Goal: Transaction & Acquisition: Purchase product/service

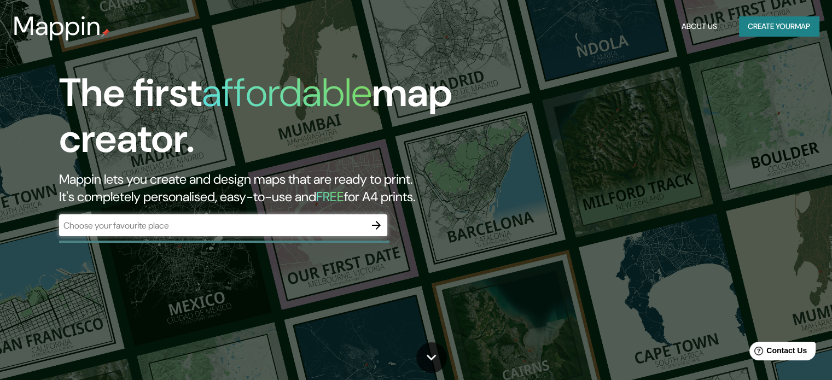
drag, startPoint x: 339, startPoint y: 235, endPoint x: 328, endPoint y: 239, distance: 11.8
click at [336, 236] on div "​" at bounding box center [223, 225] width 328 height 22
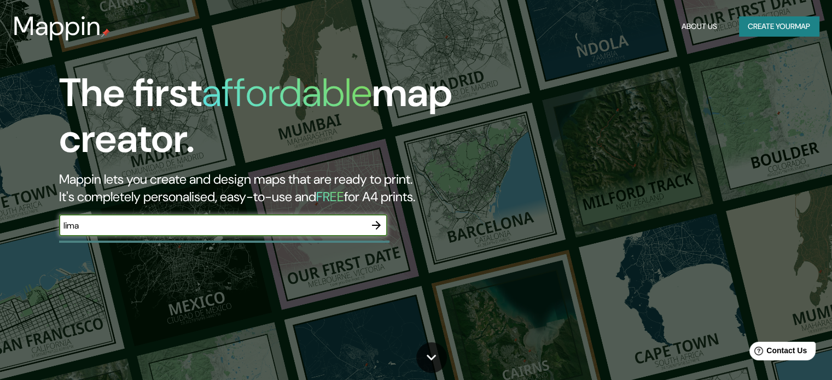
type input "lima"
click at [378, 227] on icon "button" at bounding box center [376, 225] width 9 height 9
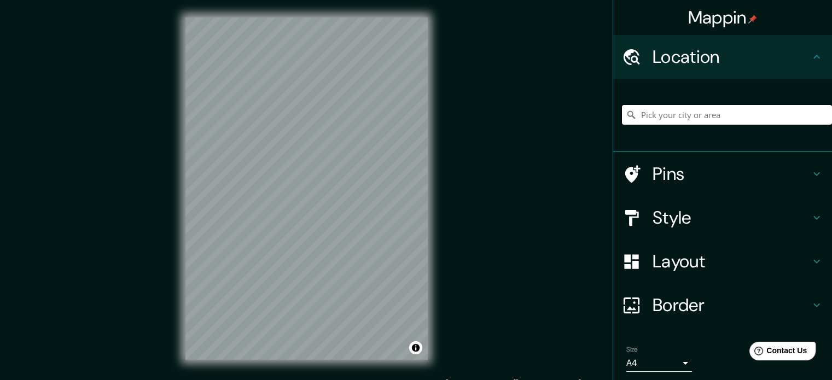
click at [698, 115] on input "Pick your city or area" at bounding box center [727, 115] width 210 height 20
type input "lima"
click at [147, 175] on div "Mappin Location Pins Style Layout Border Choose a border. Hint : you can make l…" at bounding box center [416, 197] width 832 height 395
click at [645, 110] on input "Pick your city or area" at bounding box center [727, 115] width 210 height 20
click at [640, 115] on input "lijma" at bounding box center [727, 115] width 210 height 20
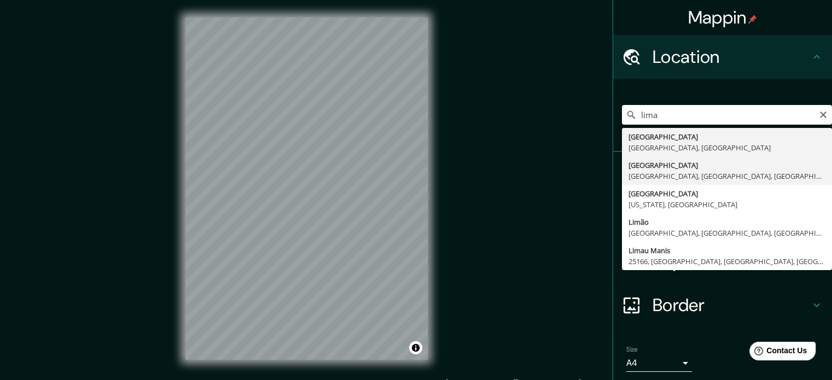
type input "Lima, Lima, Provincia de Lima, Perú"
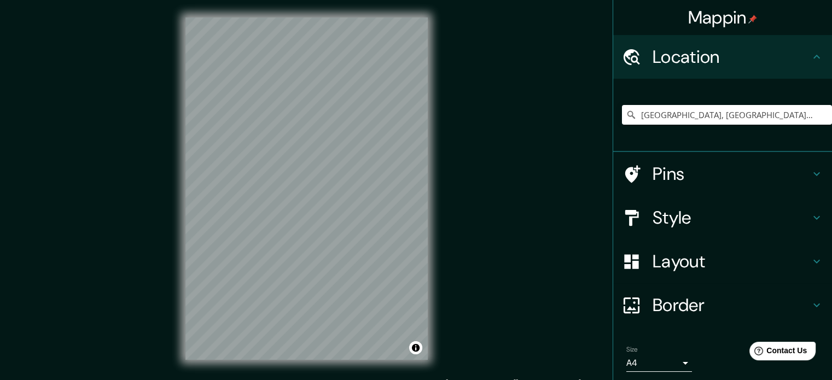
scroll to position [37, 0]
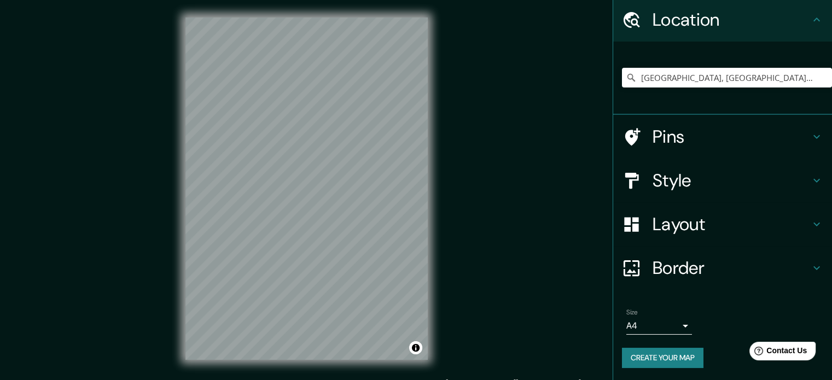
click at [635, 327] on body "Mappin Location Lima, Lima, Provincia de Lima, Perú Pins Style Layout Border Ch…" at bounding box center [416, 190] width 832 height 380
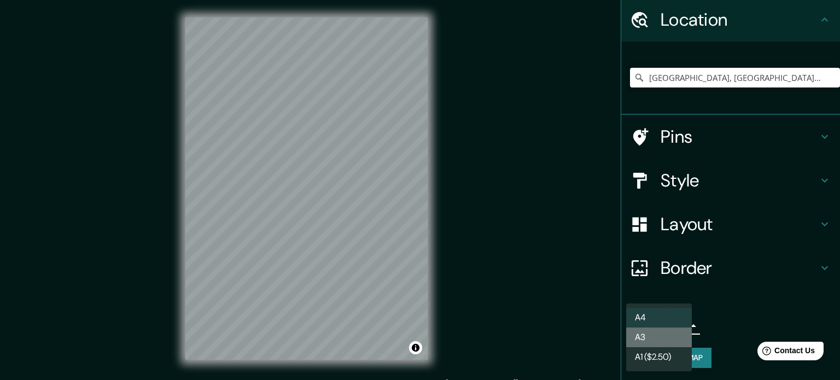
click at [649, 338] on li "A3" at bounding box center [659, 337] width 66 height 20
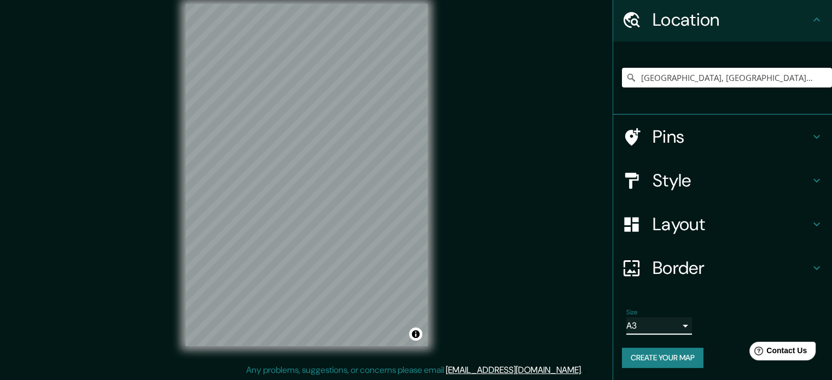
scroll to position [14, 0]
click at [651, 350] on button "Create your map" at bounding box center [662, 358] width 81 height 20
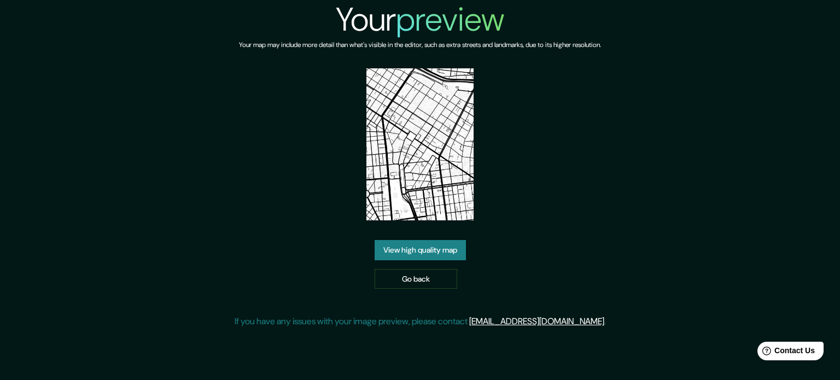
click at [436, 255] on link "View high quality map" at bounding box center [419, 250] width 91 height 20
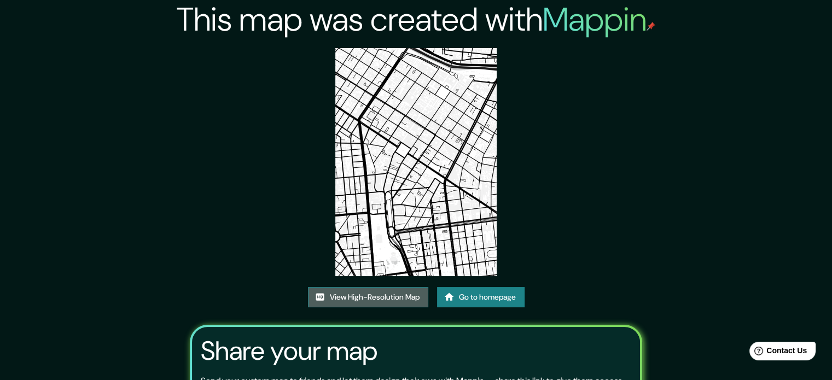
click at [361, 301] on link "View High-Resolution Map" at bounding box center [368, 297] width 120 height 20
